Goal: Task Accomplishment & Management: Manage account settings

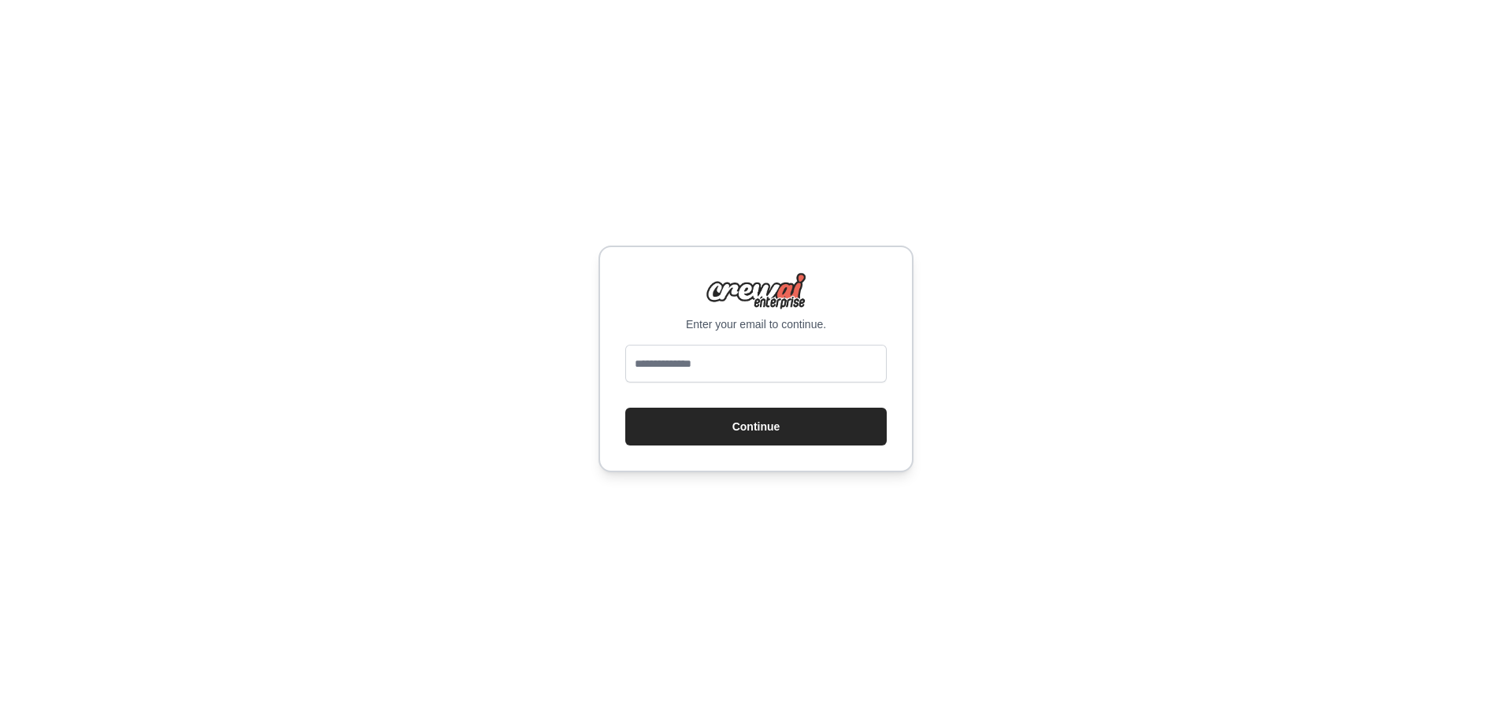
click at [677, 370] on input "email" at bounding box center [755, 364] width 261 height 38
type input "*"
type input "**********"
click at [776, 432] on button "Continue" at bounding box center [755, 427] width 261 height 38
